Goal: Task Accomplishment & Management: Complete application form

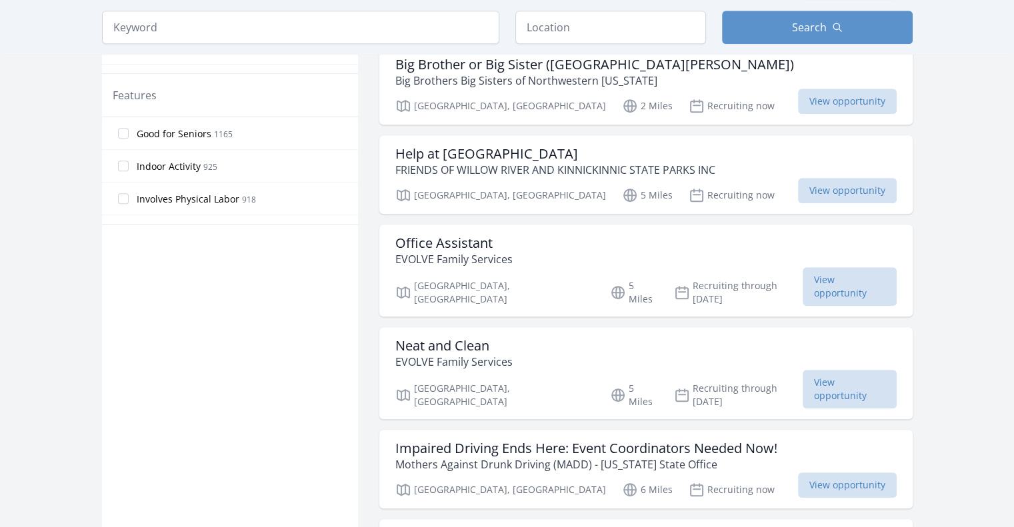
scroll to position [720, 0]
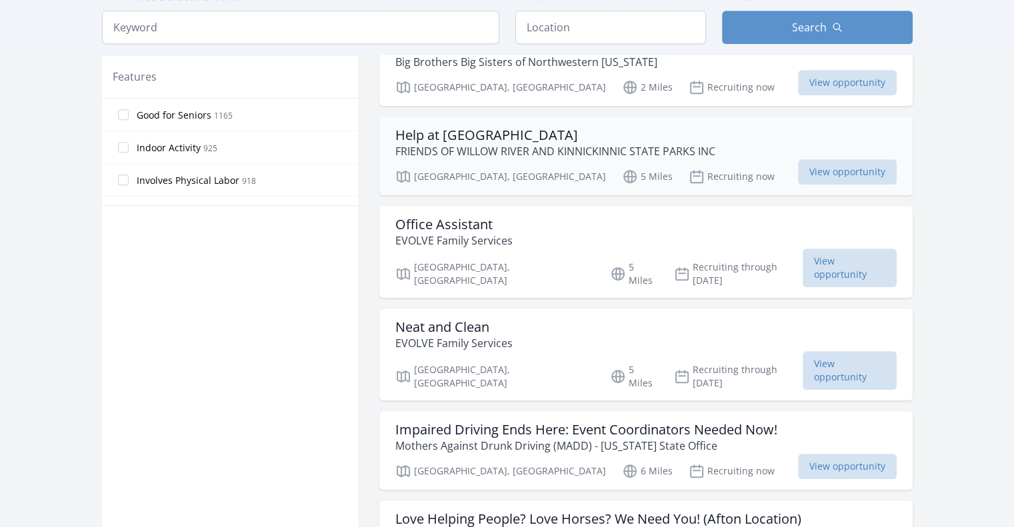
click at [667, 150] on p "FRIENDS OF WILLOW RIVER AND KINNICKINNIC STATE PARKS INC" at bounding box center [555, 151] width 320 height 16
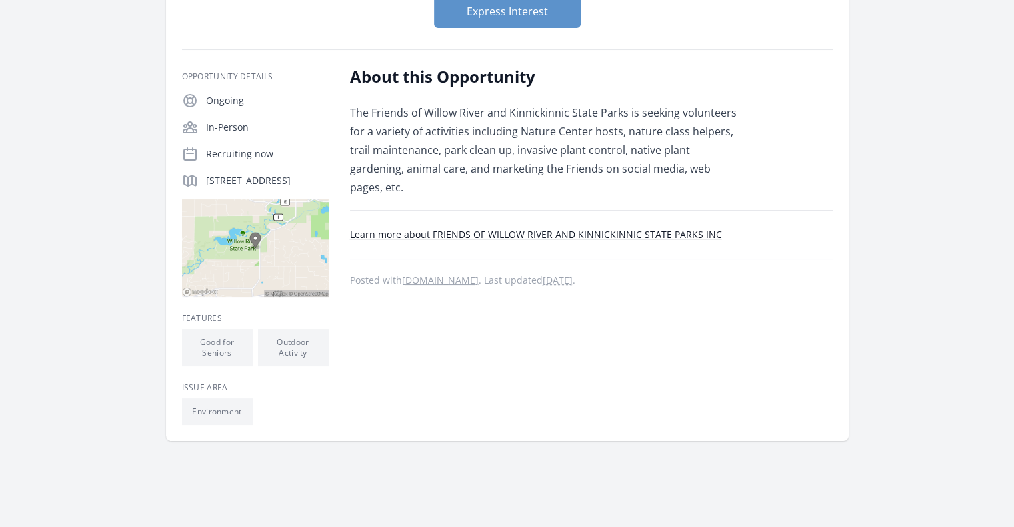
scroll to position [179, 0]
click at [570, 228] on link "Learn more about FRIENDS OF WILLOW RIVER AND KINNICKINNIC STATE PARKS INC" at bounding box center [536, 234] width 372 height 13
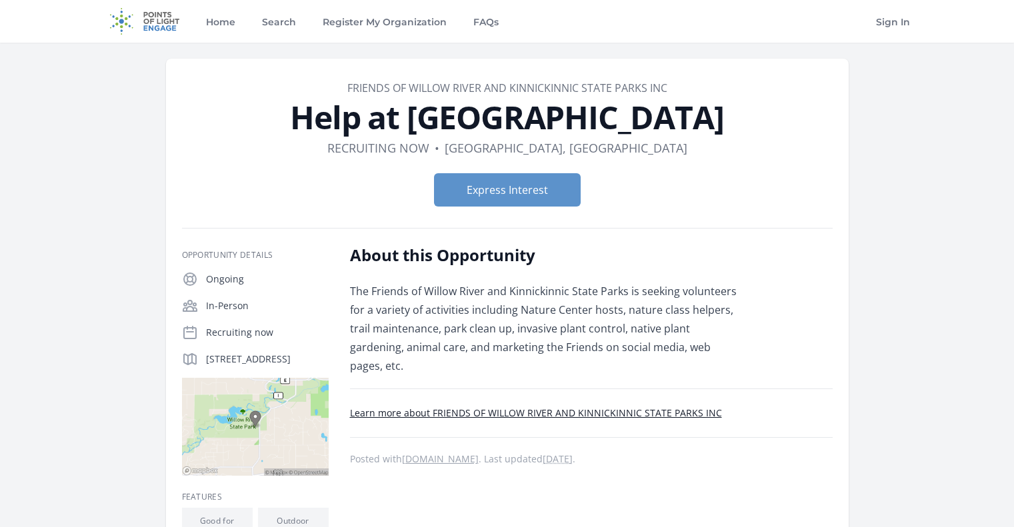
scroll to position [179, 0]
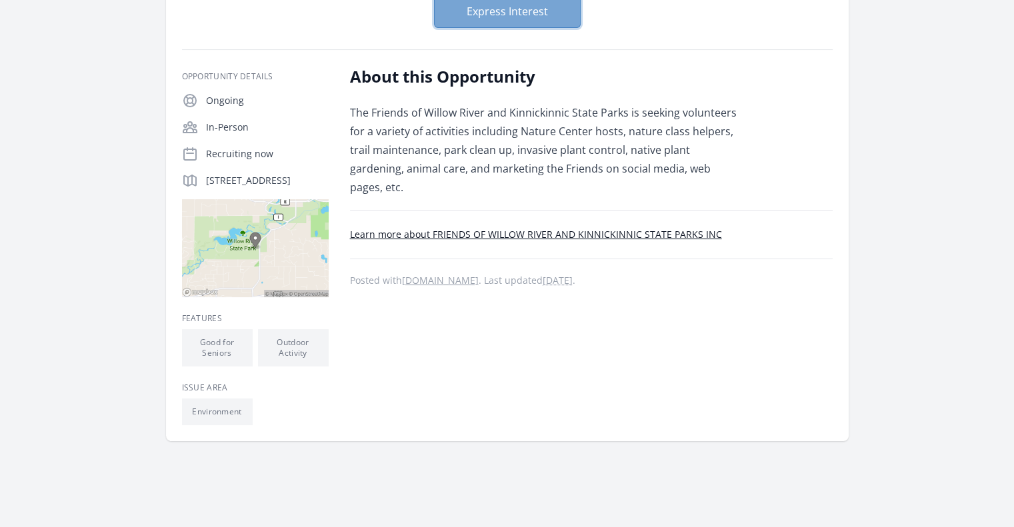
click at [502, 15] on button "Express Interest" at bounding box center [507, 11] width 147 height 33
